Goal: Information Seeking & Learning: Learn about a topic

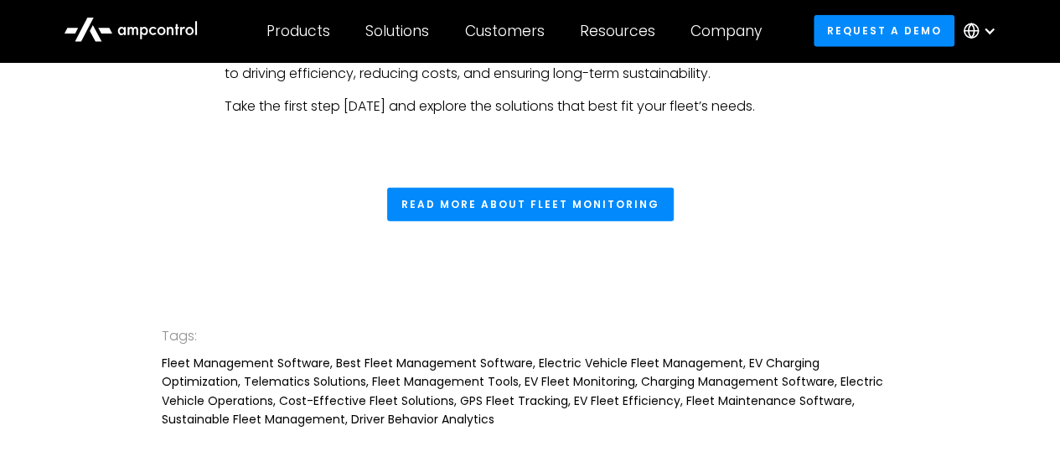
scroll to position [5364, 0]
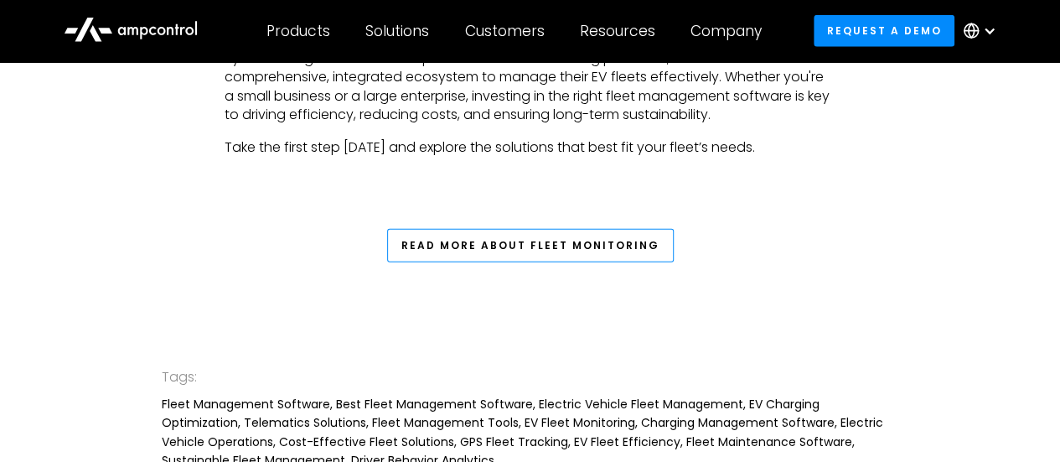
click at [520, 231] on link "Read More About Fleet Monitoring" at bounding box center [530, 246] width 287 height 34
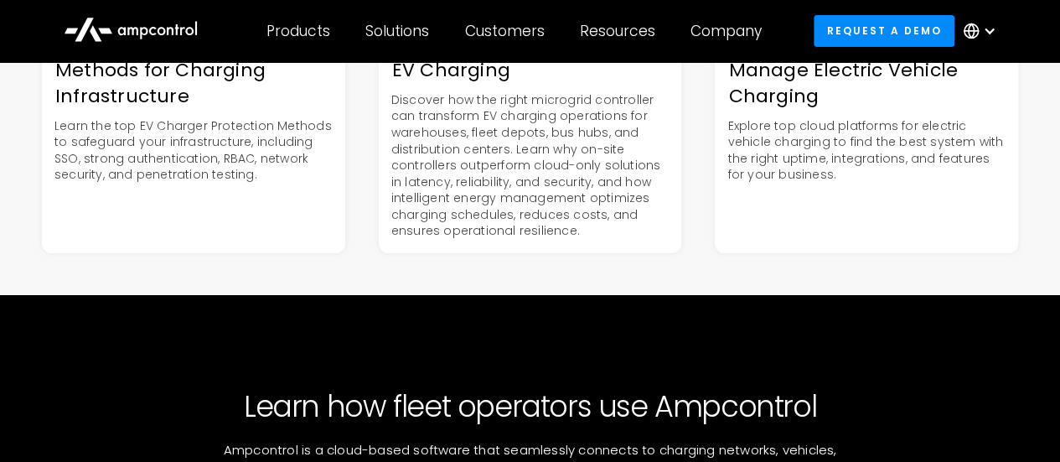
scroll to position [6026, 0]
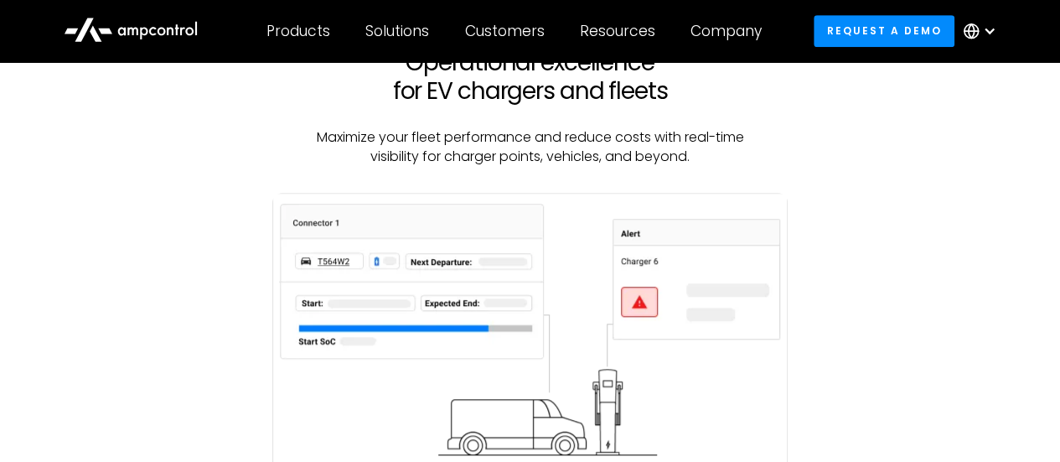
scroll to position [335, 0]
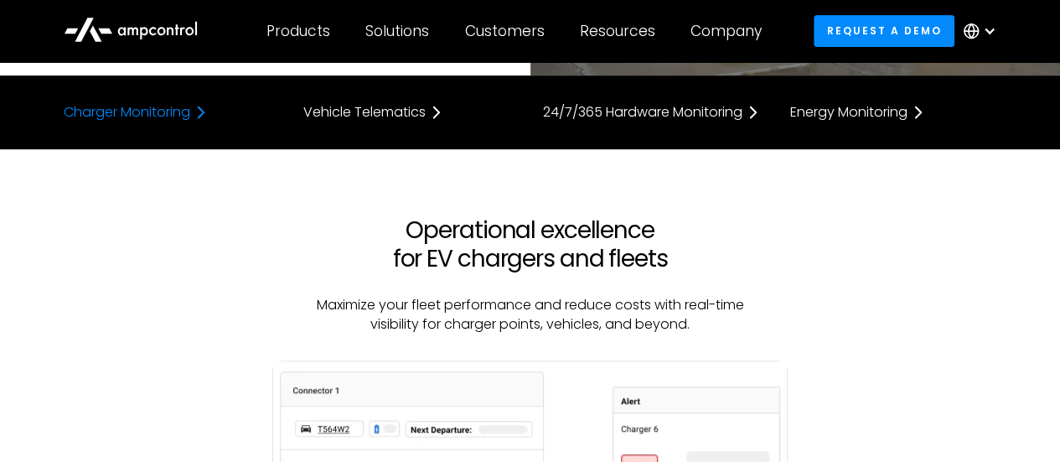
click at [173, 118] on div "Charger Monitoring" at bounding box center [127, 112] width 127 height 13
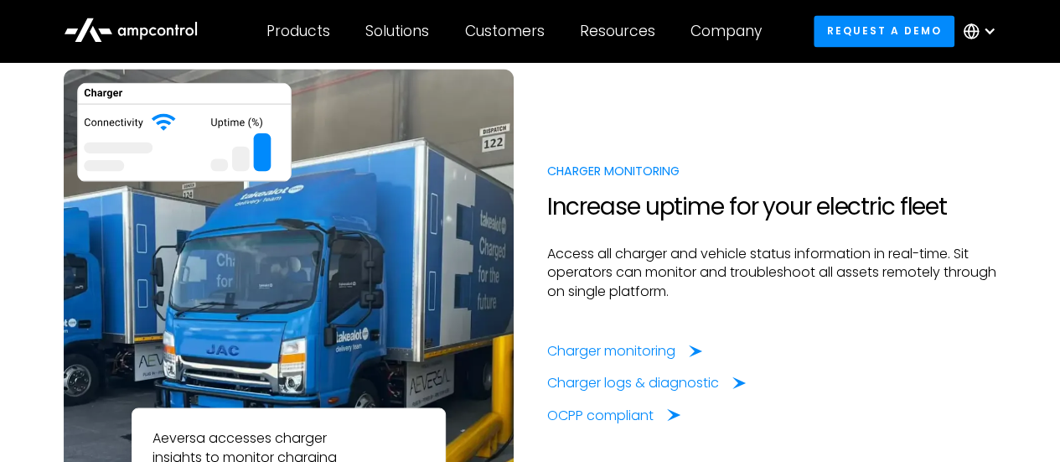
scroll to position [1293, 0]
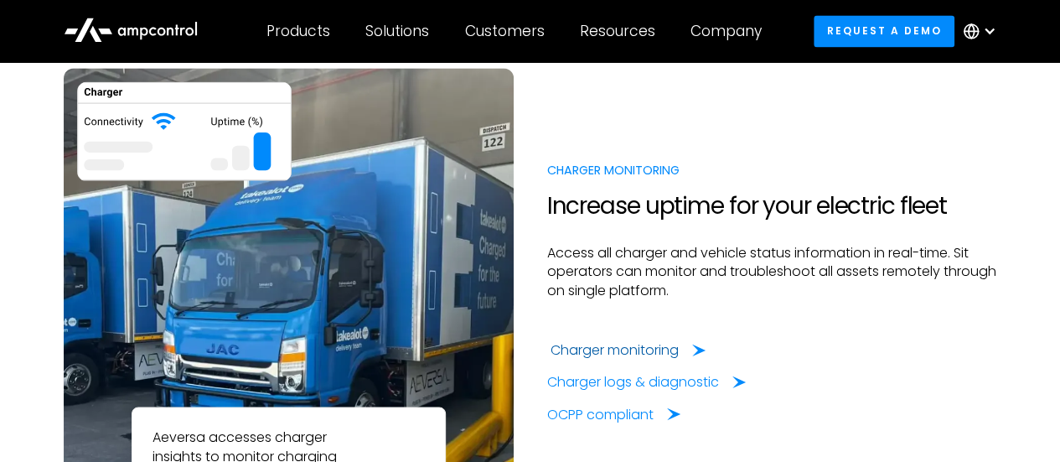
click at [685, 358] on div "Charger monitoring" at bounding box center [628, 349] width 155 height 18
click at [633, 383] on div "Charger logs & diagnostic" at bounding box center [637, 381] width 172 height 18
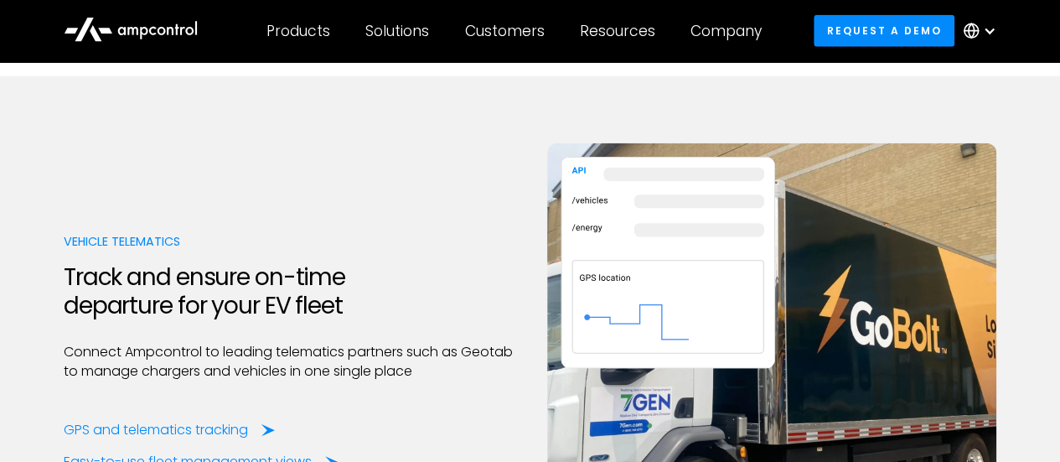
scroll to position [2179, 0]
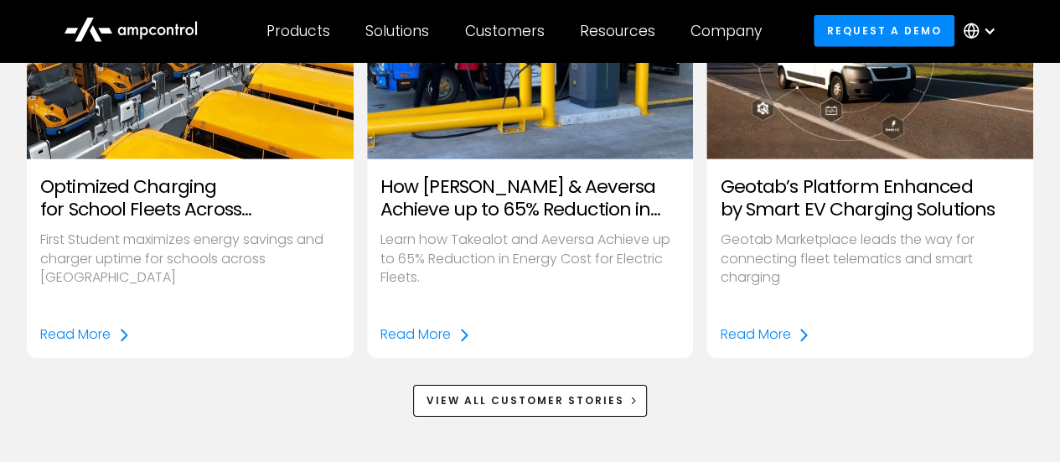
scroll to position [2766, 0]
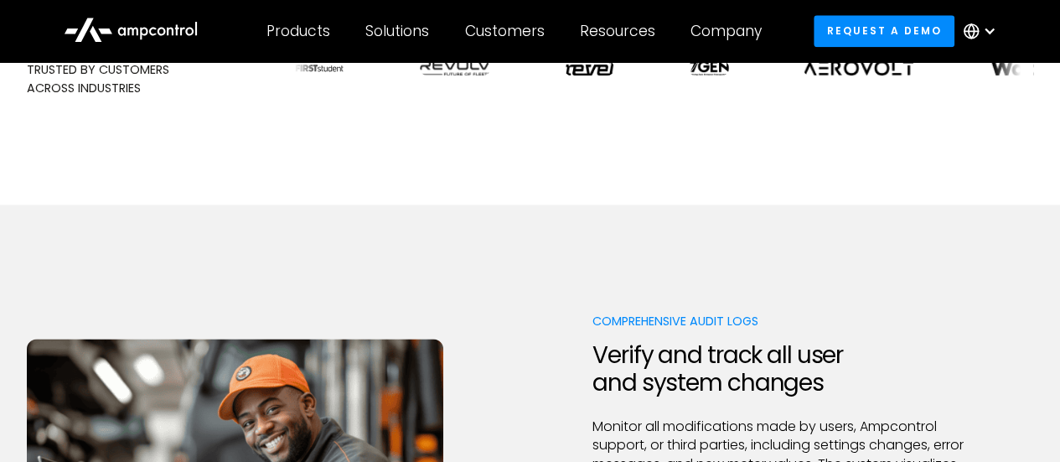
scroll to position [1006, 0]
